Goal: Navigation & Orientation: Find specific page/section

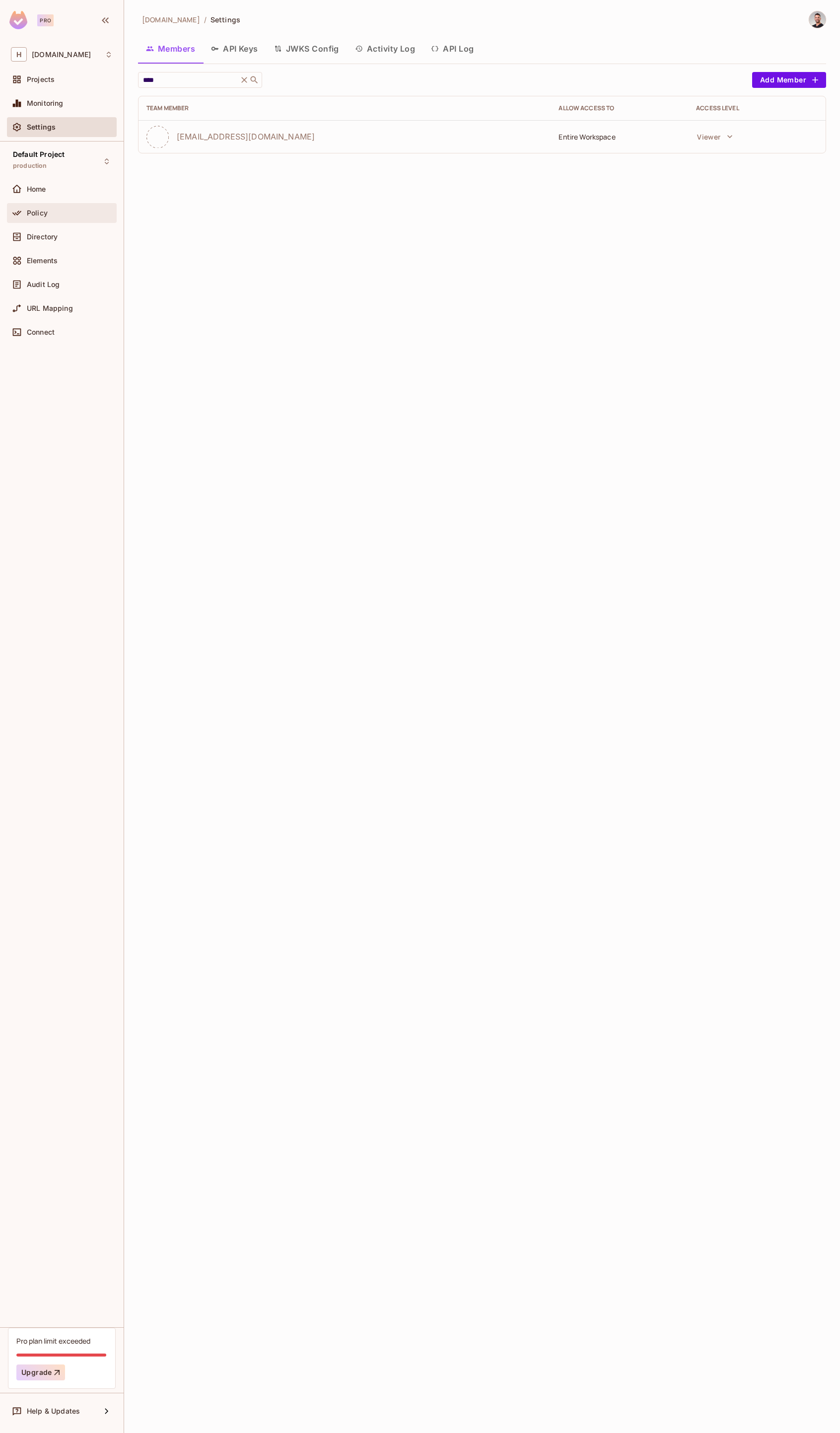
click at [60, 207] on div "Policy" at bounding box center [62, 213] width 102 height 12
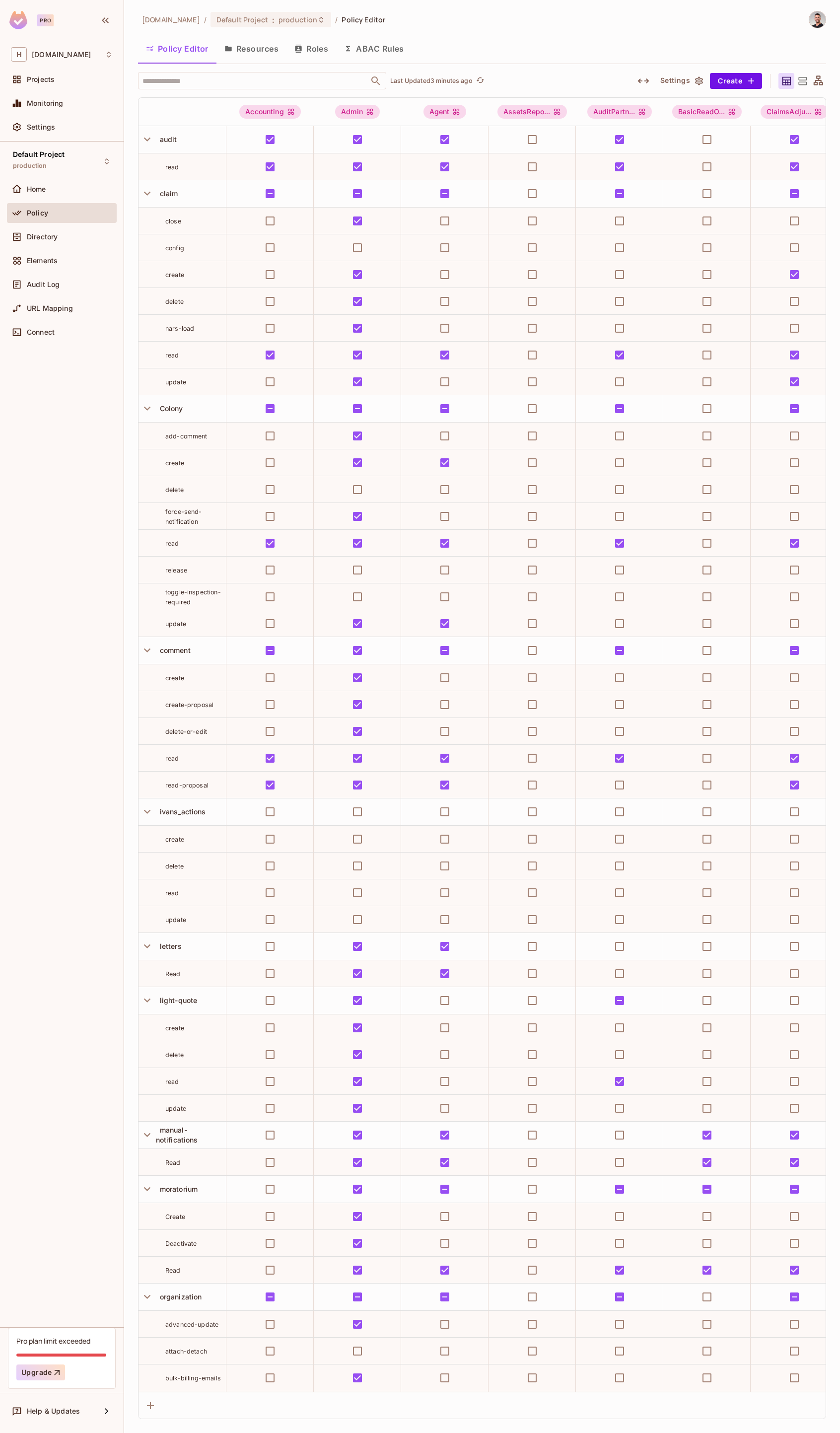
click at [19, 22] on img at bounding box center [18, 20] width 18 height 18
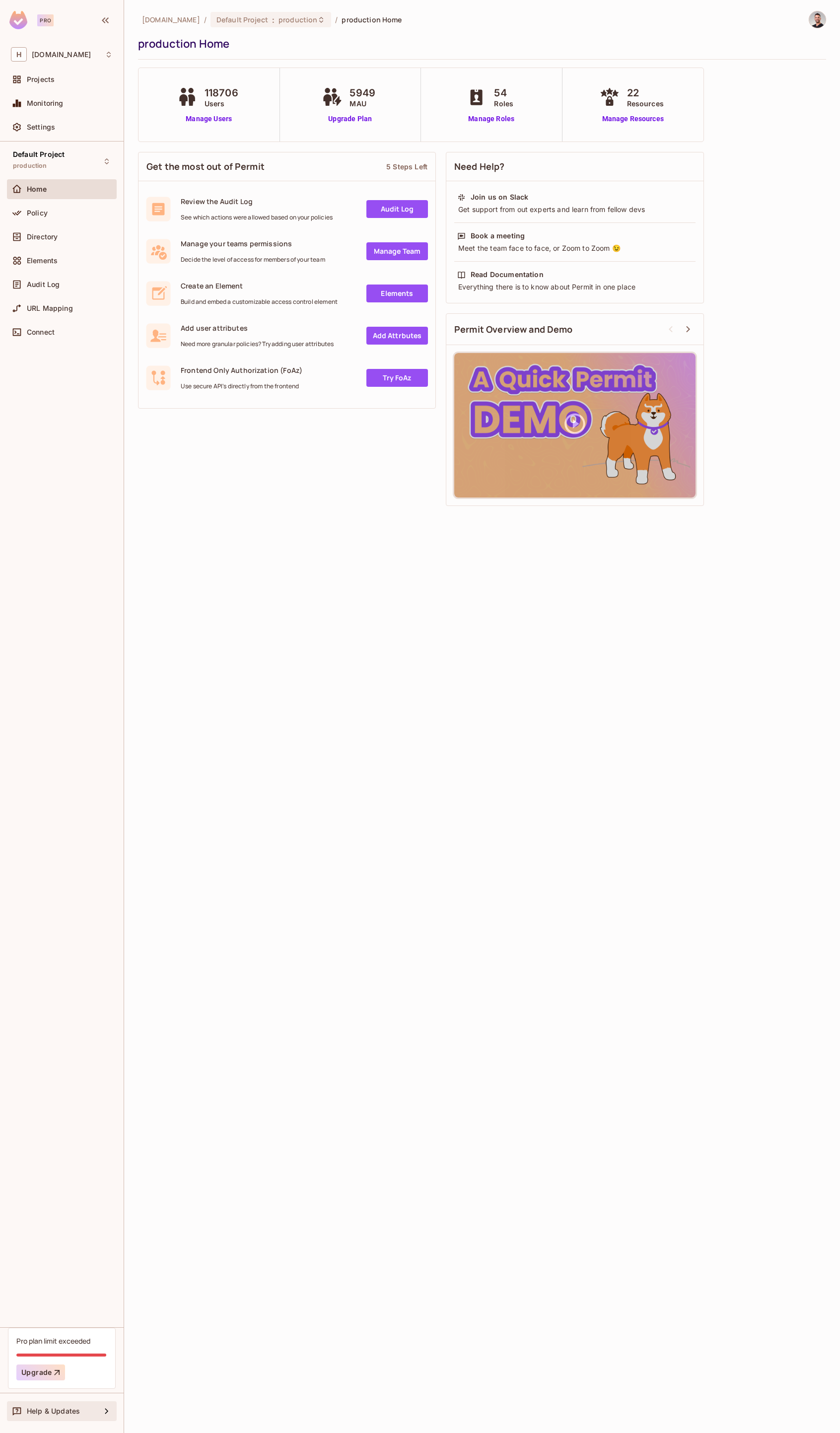
click at [48, 1415] on span "Help & Updates" at bounding box center [53, 1411] width 53 height 8
click at [172, 1413] on div "Docs" at bounding box center [168, 1410] width 17 height 10
click at [50, 169] on div "Default Project production" at bounding box center [38, 161] width 52 height 21
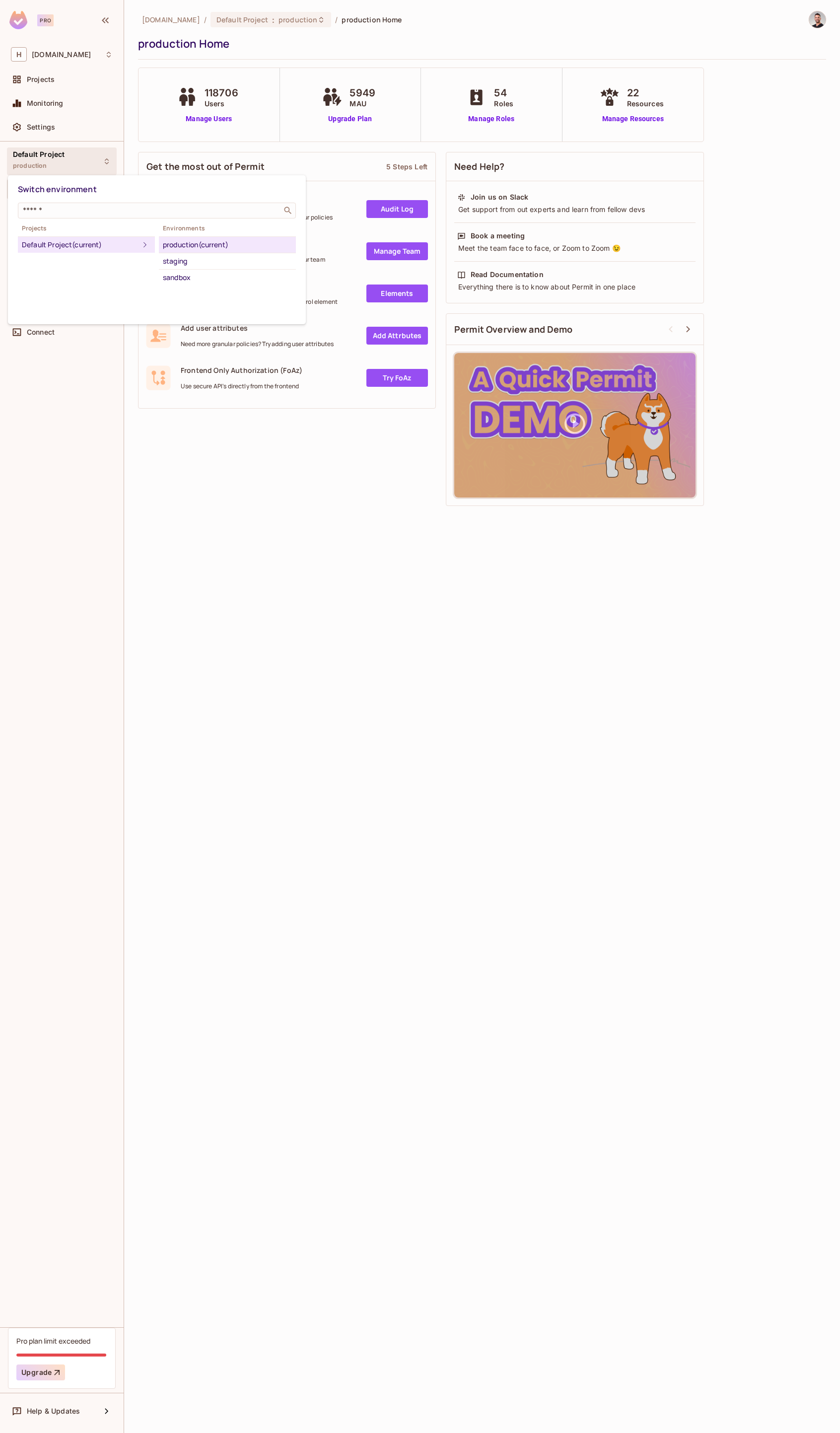
click at [178, 437] on div at bounding box center [420, 716] width 840 height 1433
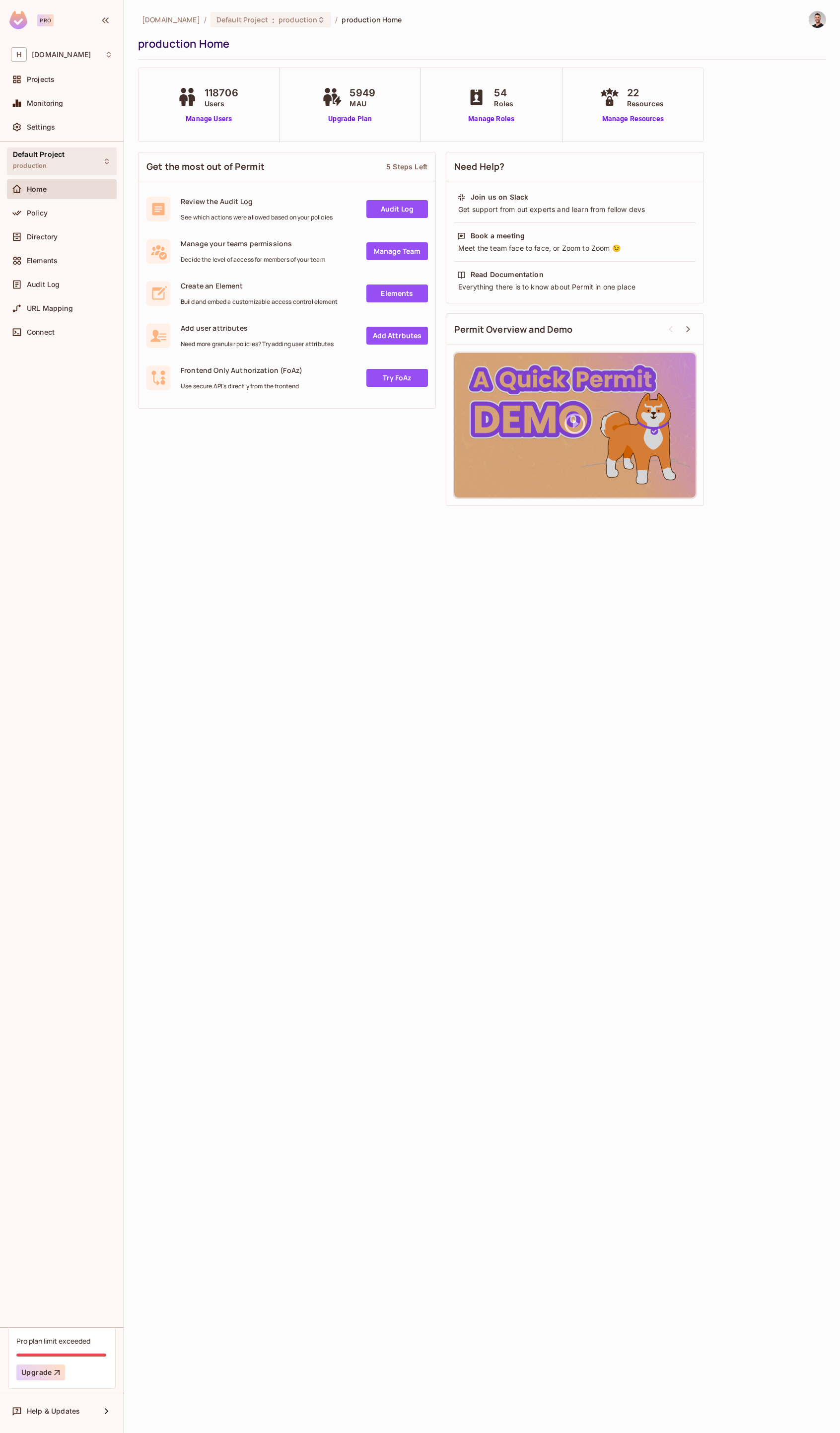
click at [48, 154] on span "Default Project" at bounding box center [38, 154] width 52 height 8
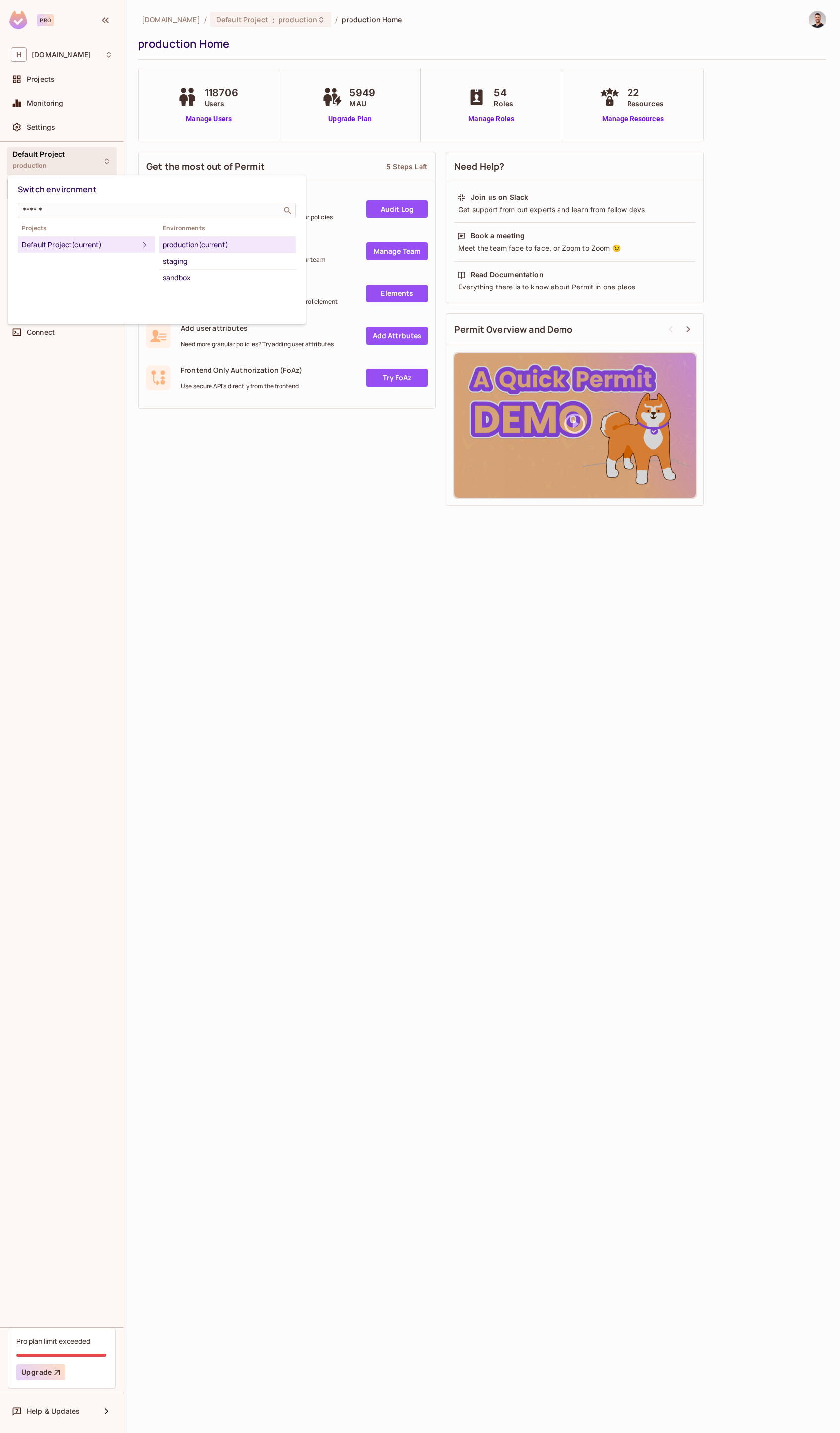
click at [273, 551] on div at bounding box center [420, 716] width 840 height 1433
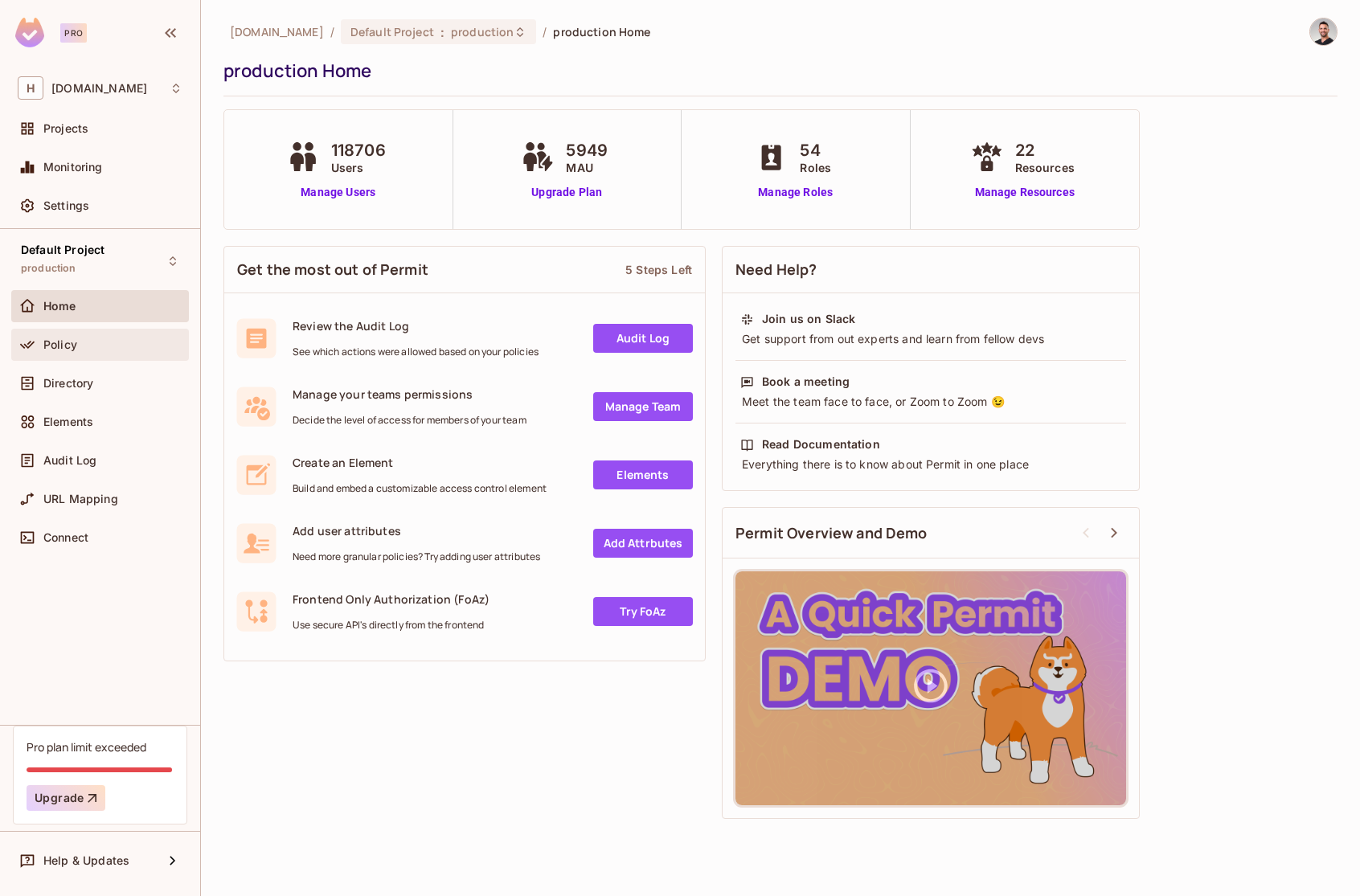
click at [99, 346] on div "Policy" at bounding box center [113, 345] width 139 height 13
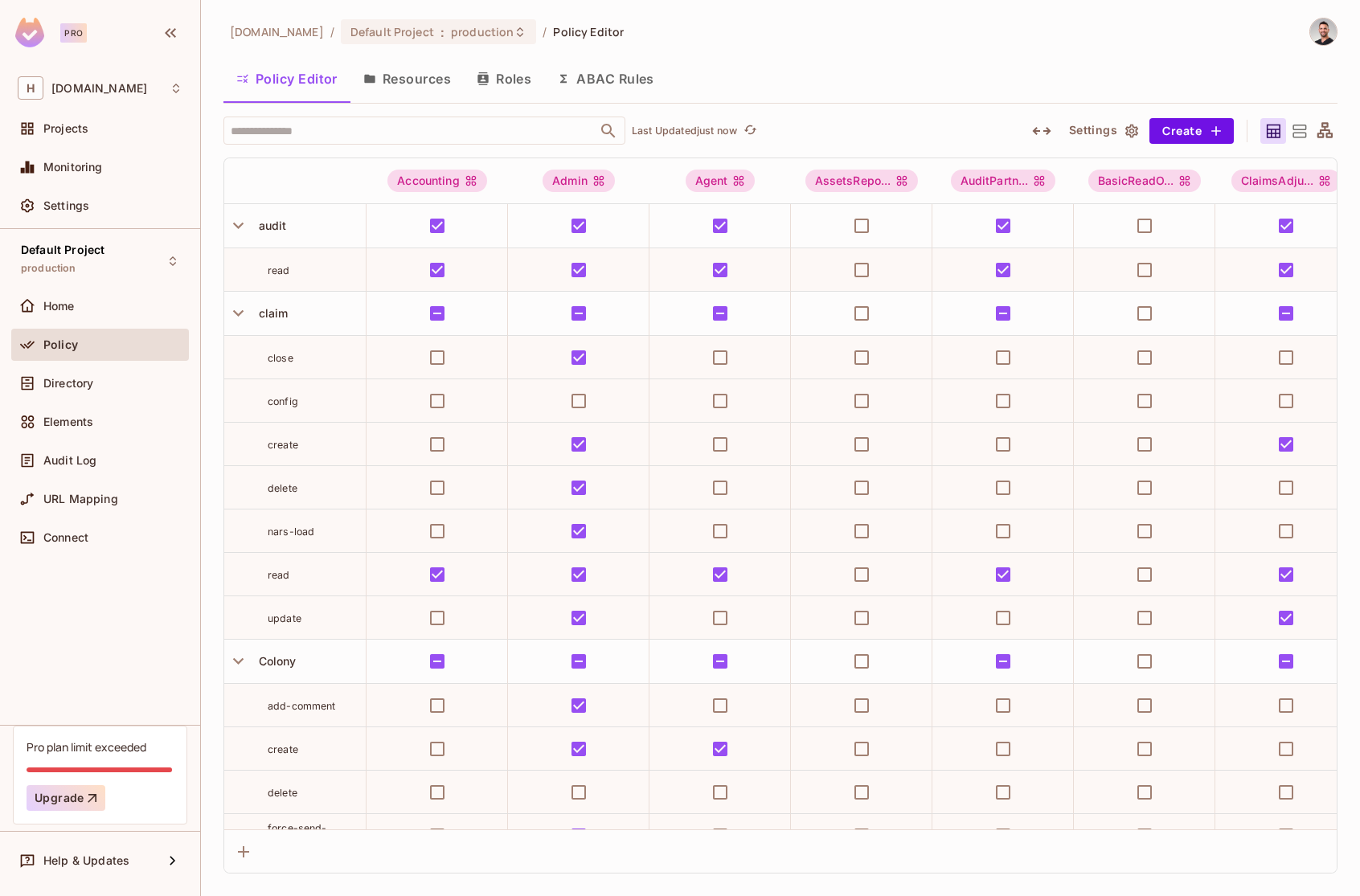
click at [757, 896] on html "Pro H [DOMAIN_NAME] Projects Monitoring Settings Default Project production Hom…" at bounding box center [680, 448] width 1360 height 896
